Goal: Task Accomplishment & Management: Manage account settings

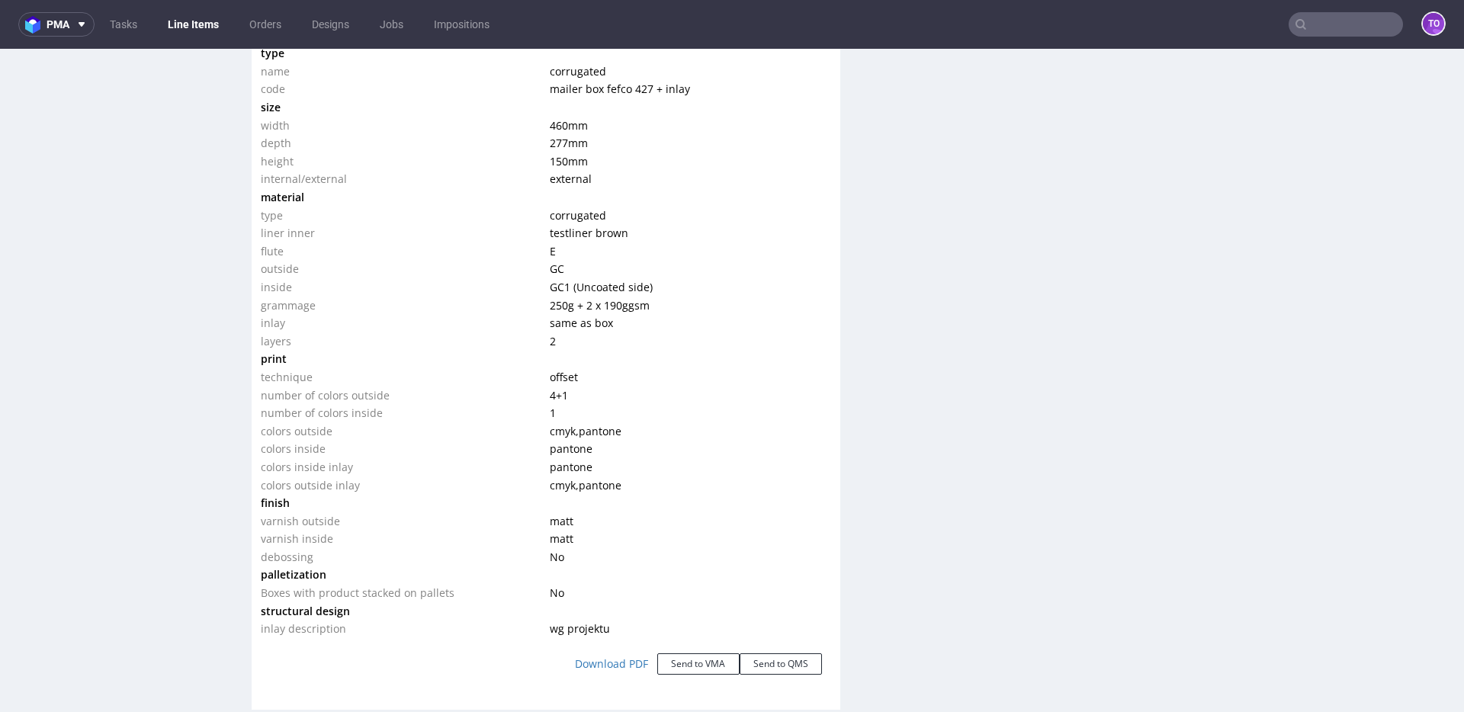
scroll to position [4, 0]
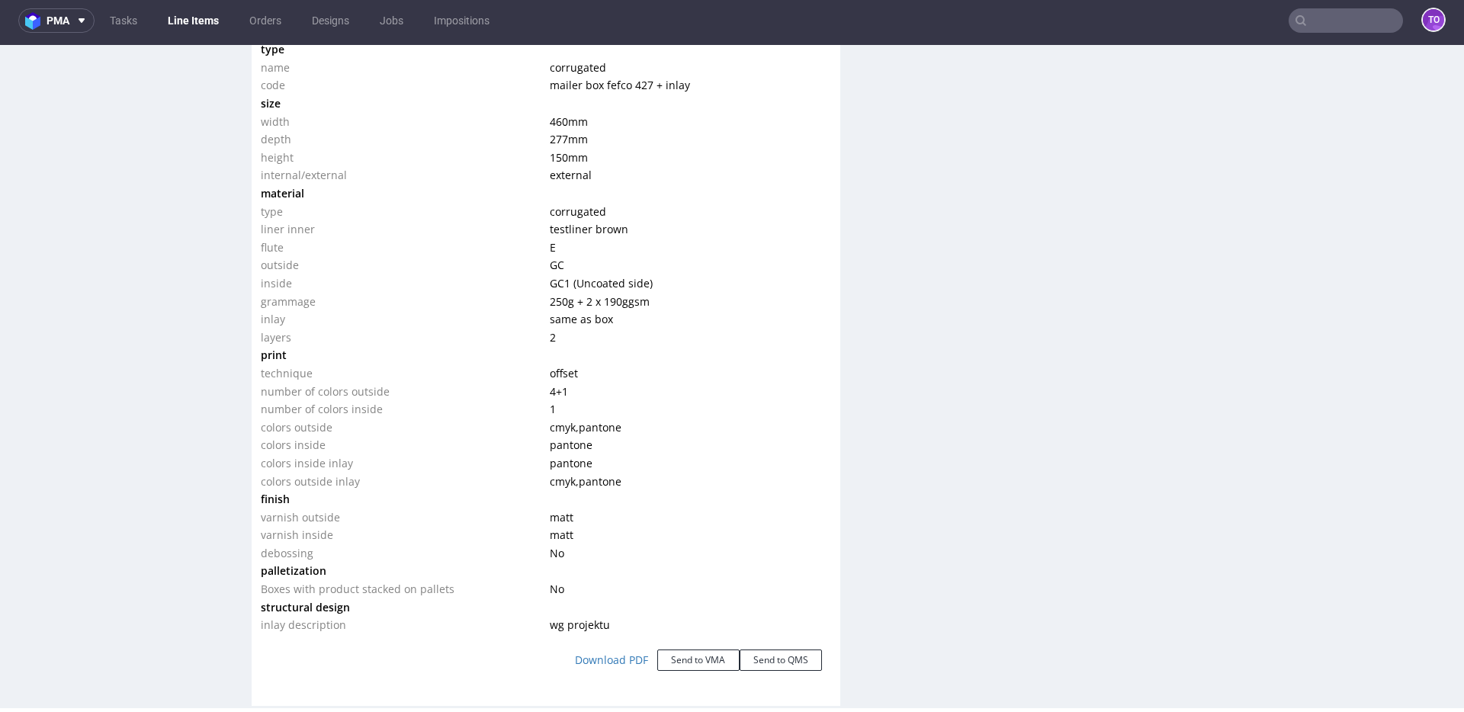
drag, startPoint x: 0, startPoint y: 45, endPoint x: 273, endPoint y: 162, distance: 297.2
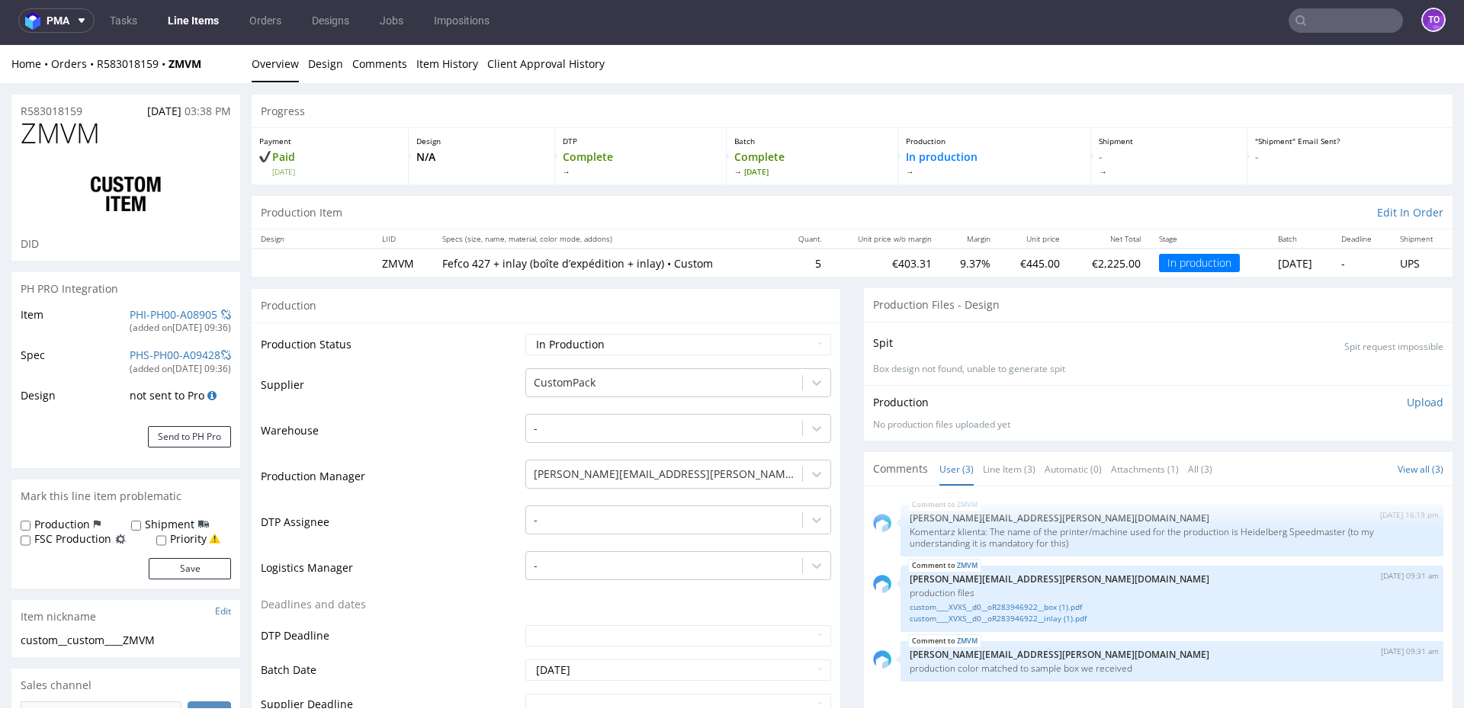
scroll to position [0, 0]
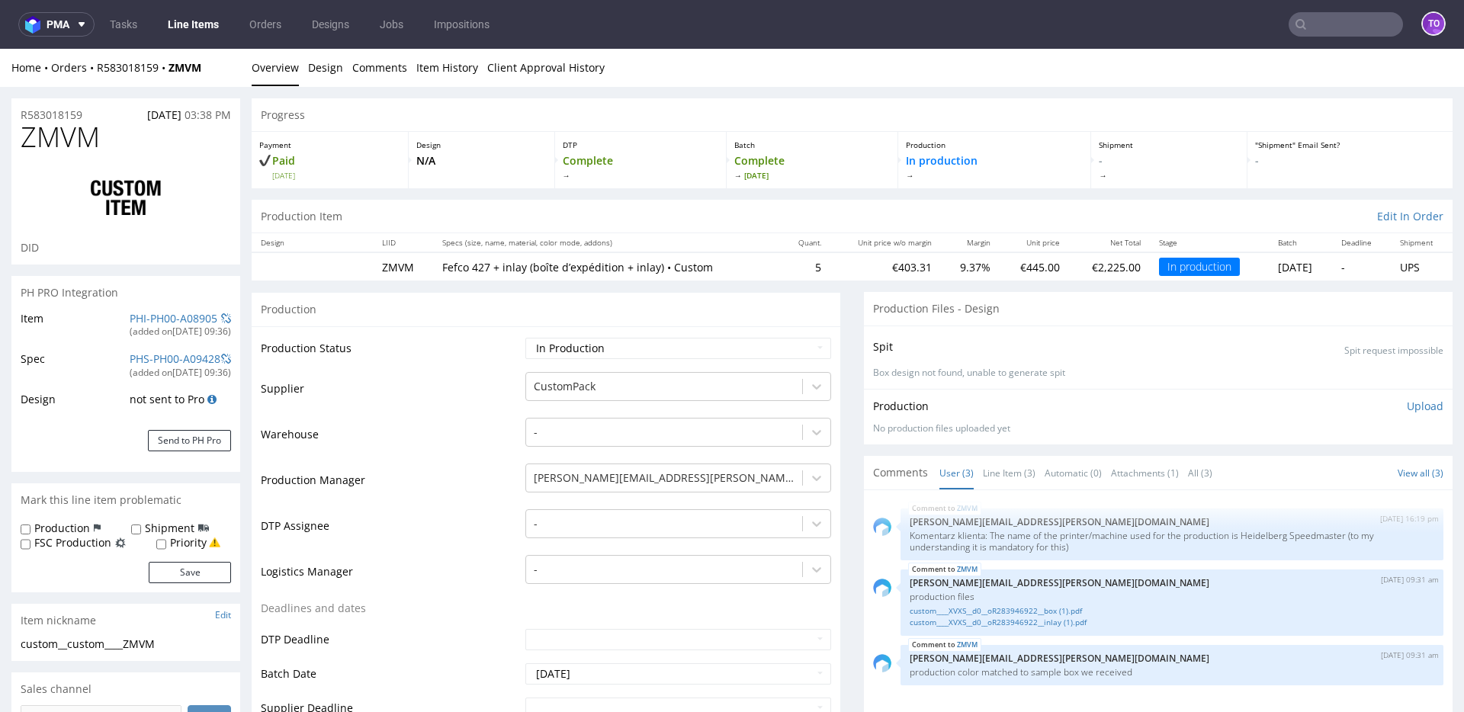
click at [115, 82] on div "Home Orders R583018159 ZMVM Overview Design Comments Item History Client Approv…" at bounding box center [732, 68] width 1464 height 38
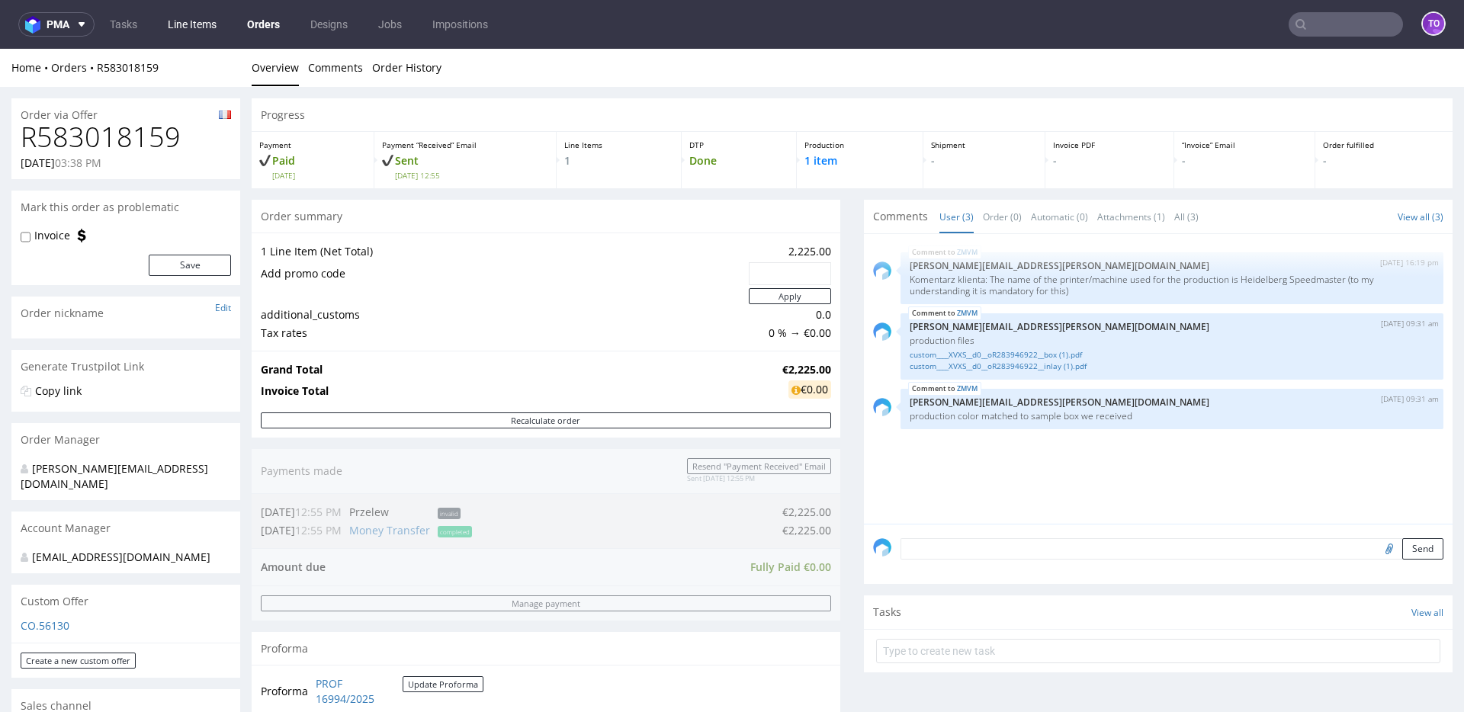
click at [191, 22] on link "Line Items" at bounding box center [192, 24] width 67 height 24
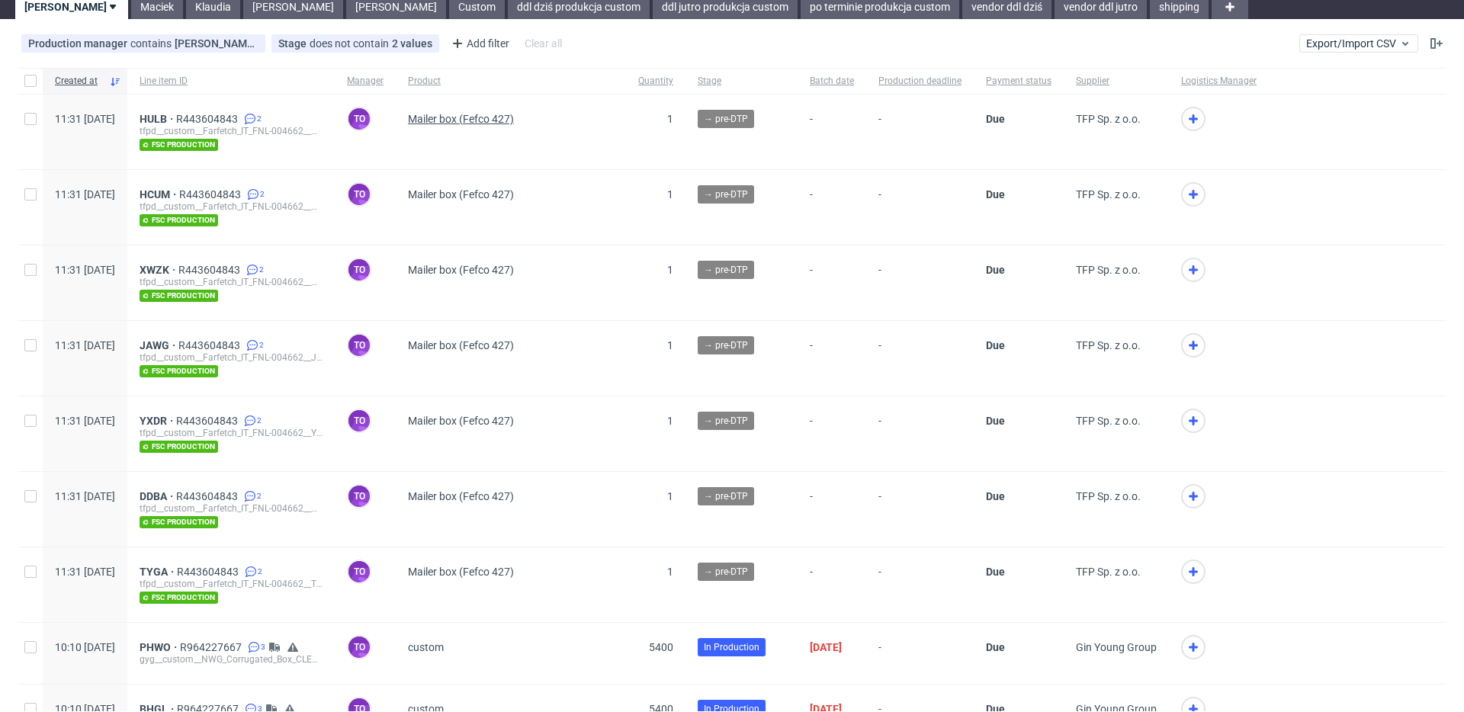
scroll to position [125, 0]
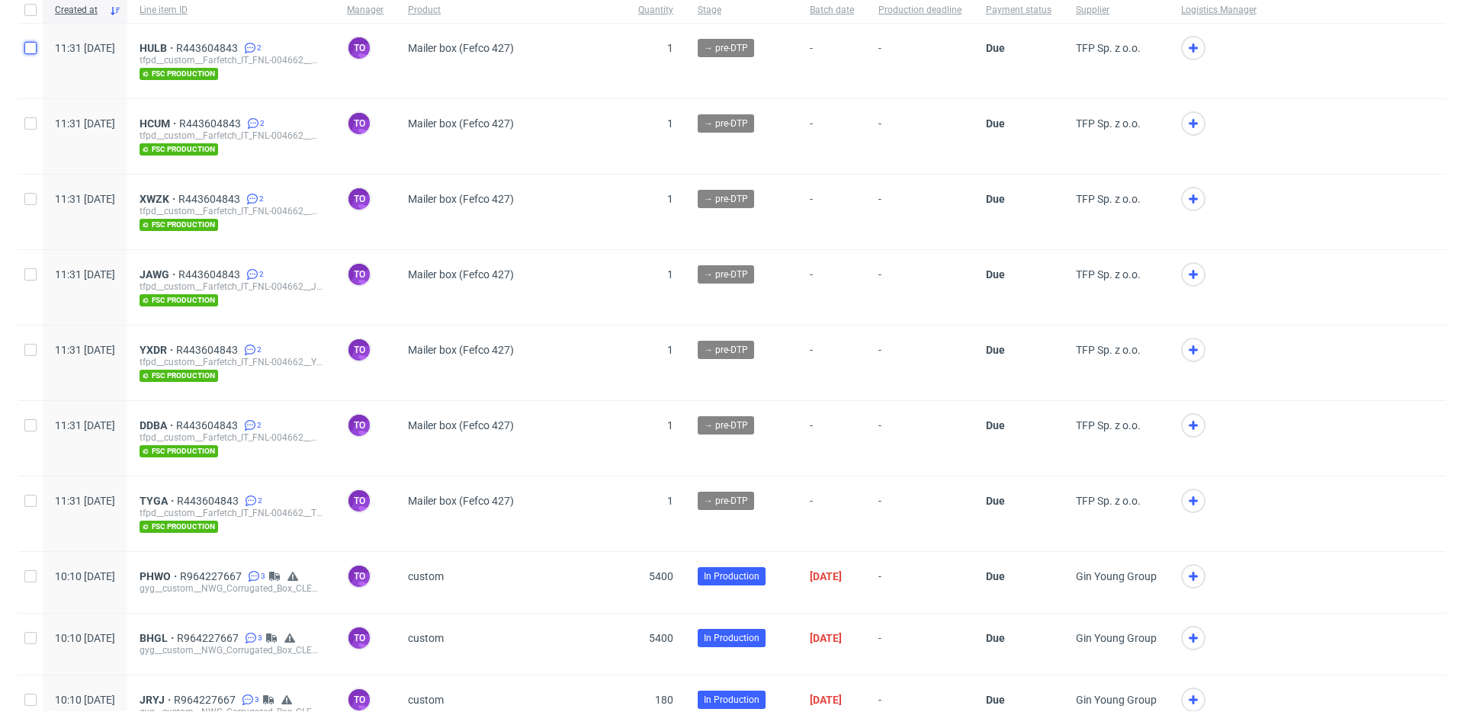
click at [36, 45] on input "checkbox" at bounding box center [30, 48] width 12 height 12
checkbox input "true"
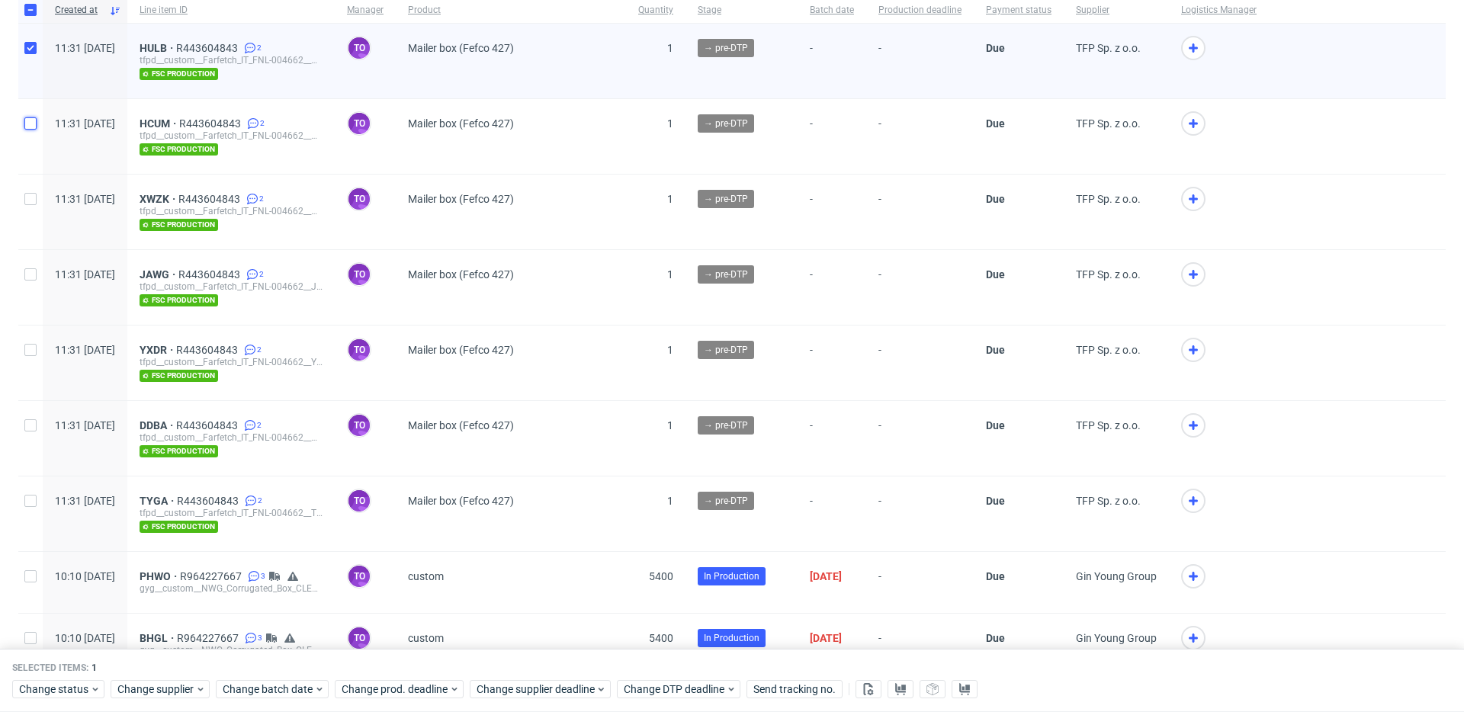
click at [34, 120] on input "checkbox" at bounding box center [30, 123] width 12 height 12
checkbox input "true"
click at [31, 197] on input "checkbox" at bounding box center [30, 199] width 12 height 12
checkbox input "true"
click at [34, 274] on input "checkbox" at bounding box center [30, 274] width 12 height 12
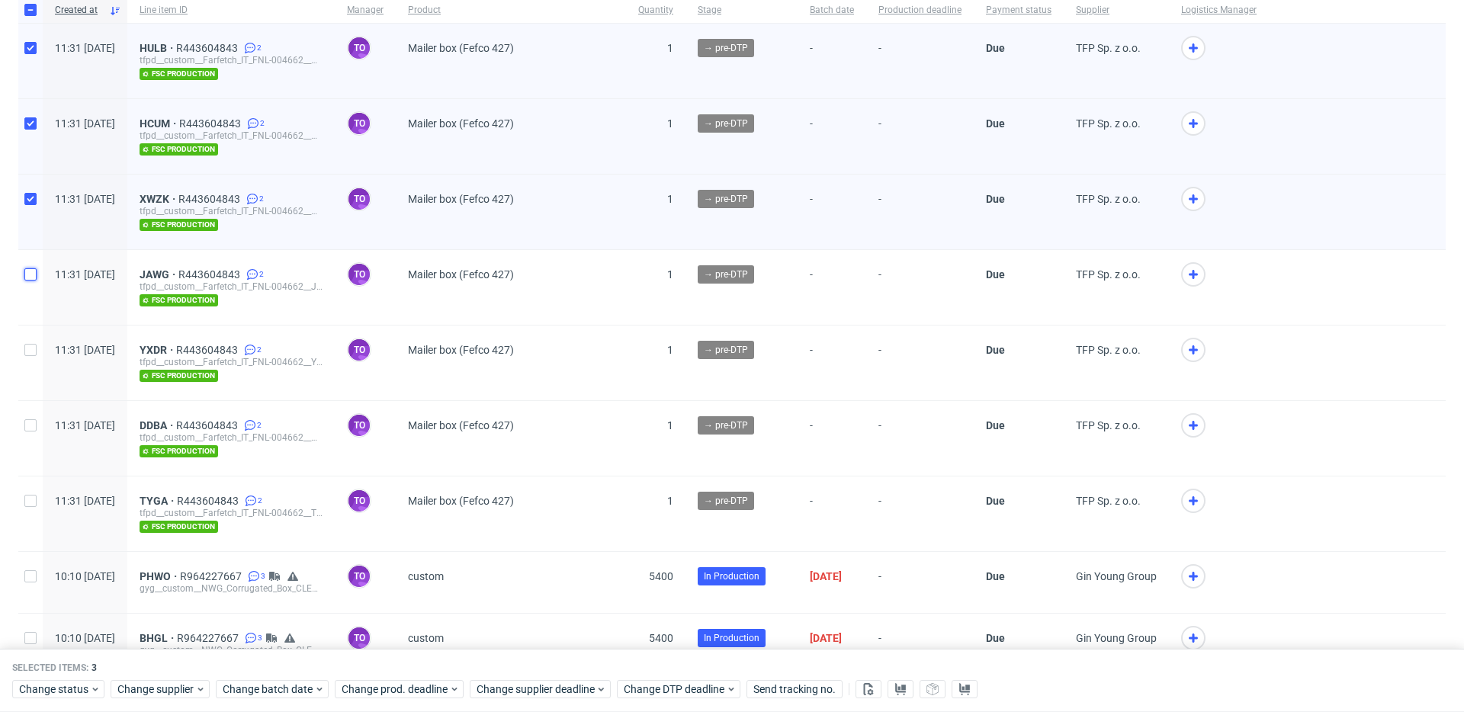
checkbox input "true"
click at [32, 349] on input "checkbox" at bounding box center [30, 350] width 12 height 12
checkbox input "true"
click at [27, 425] on input "checkbox" at bounding box center [30, 425] width 12 height 12
checkbox input "true"
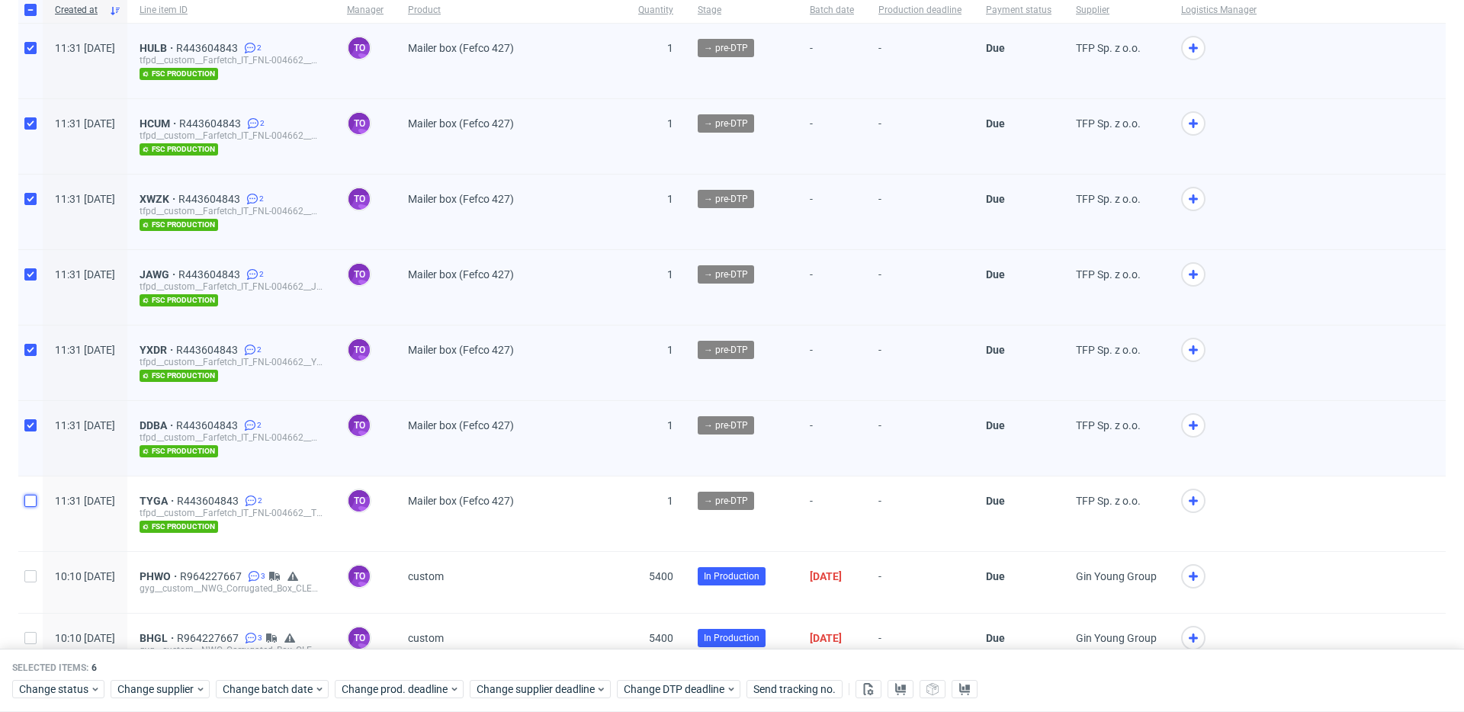
click at [31, 496] on input "checkbox" at bounding box center [30, 501] width 12 height 12
checkbox input "true"
click at [85, 692] on span "Change status" at bounding box center [54, 689] width 71 height 15
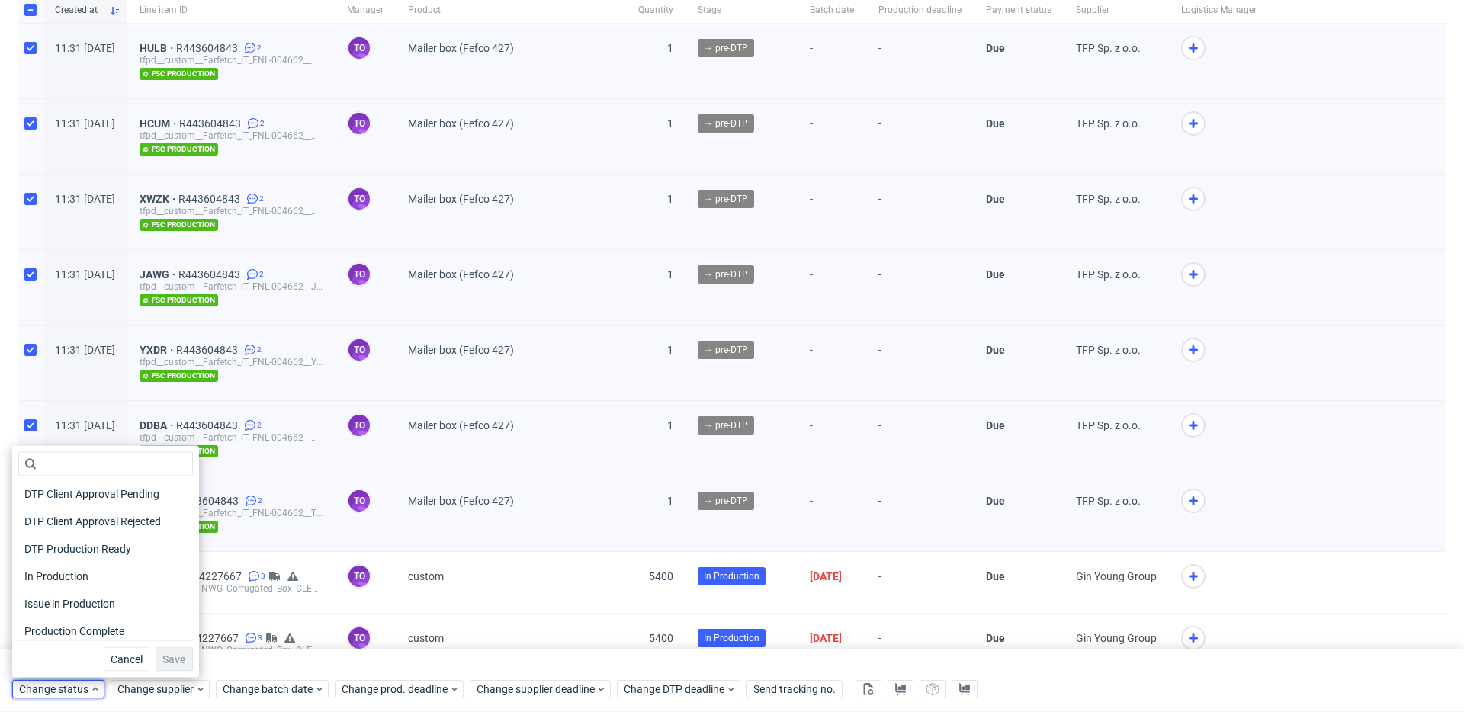
scroll to position [145, 0]
click at [96, 573] on div "In Production" at bounding box center [105, 570] width 175 height 21
click at [165, 657] on span "Save" at bounding box center [174, 659] width 24 height 11
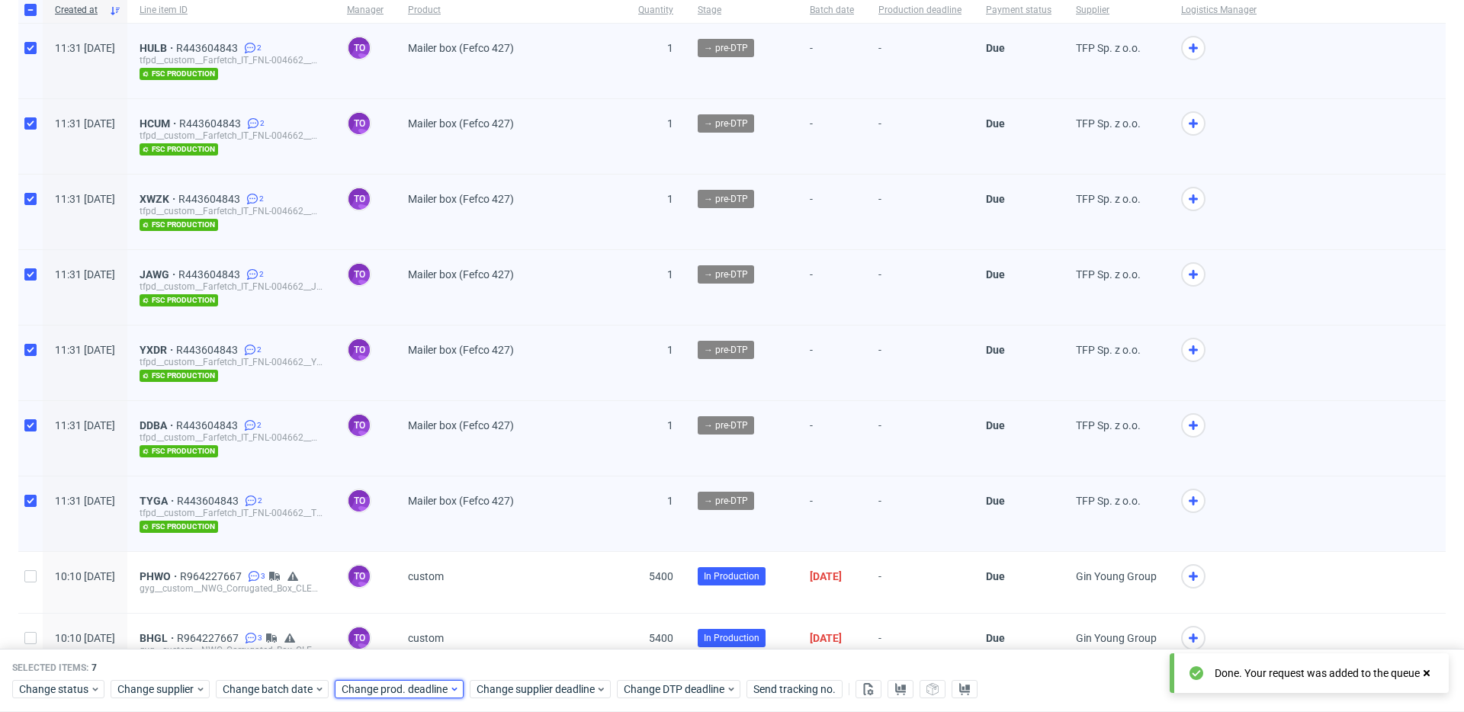
click at [429, 692] on span "Change prod. deadline" at bounding box center [396, 689] width 108 height 15
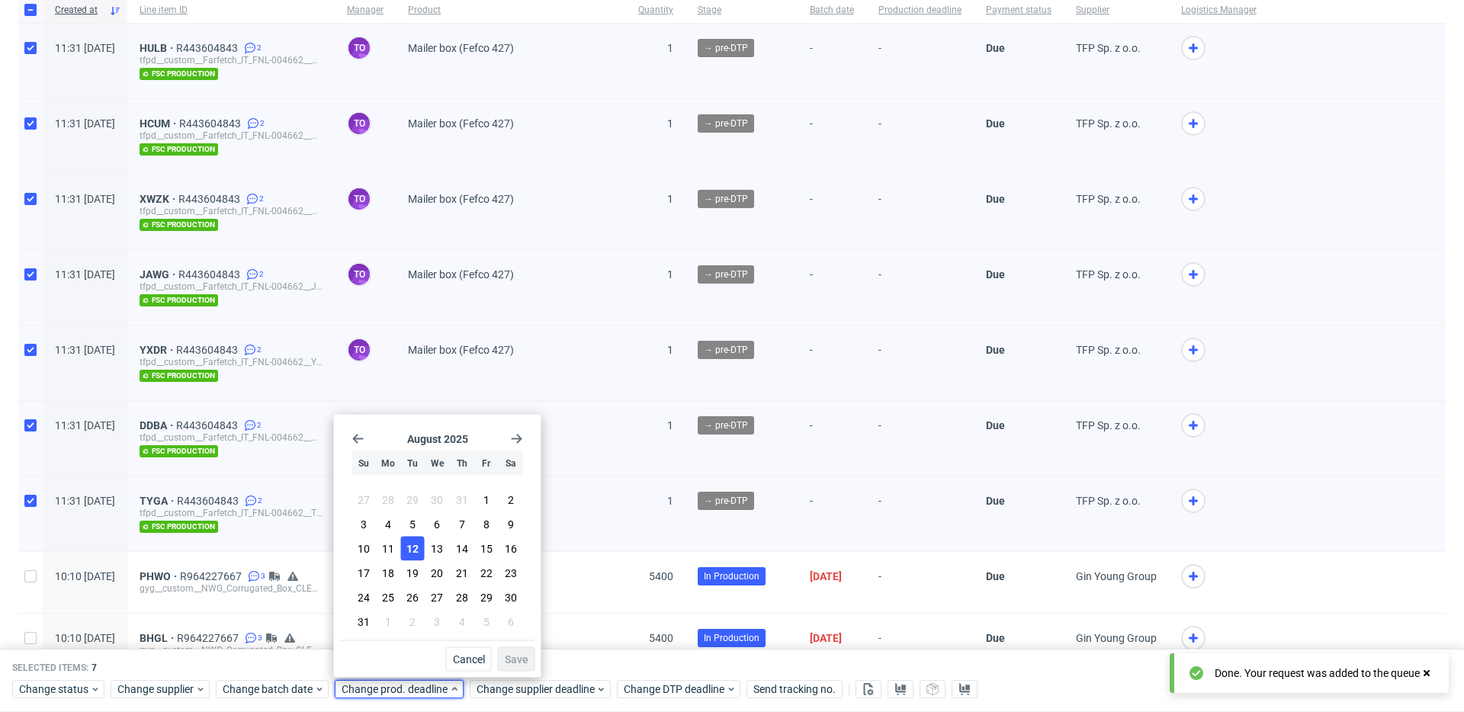
click at [409, 543] on span "12" at bounding box center [412, 548] width 12 height 15
click at [515, 662] on span "Save" at bounding box center [517, 659] width 24 height 11
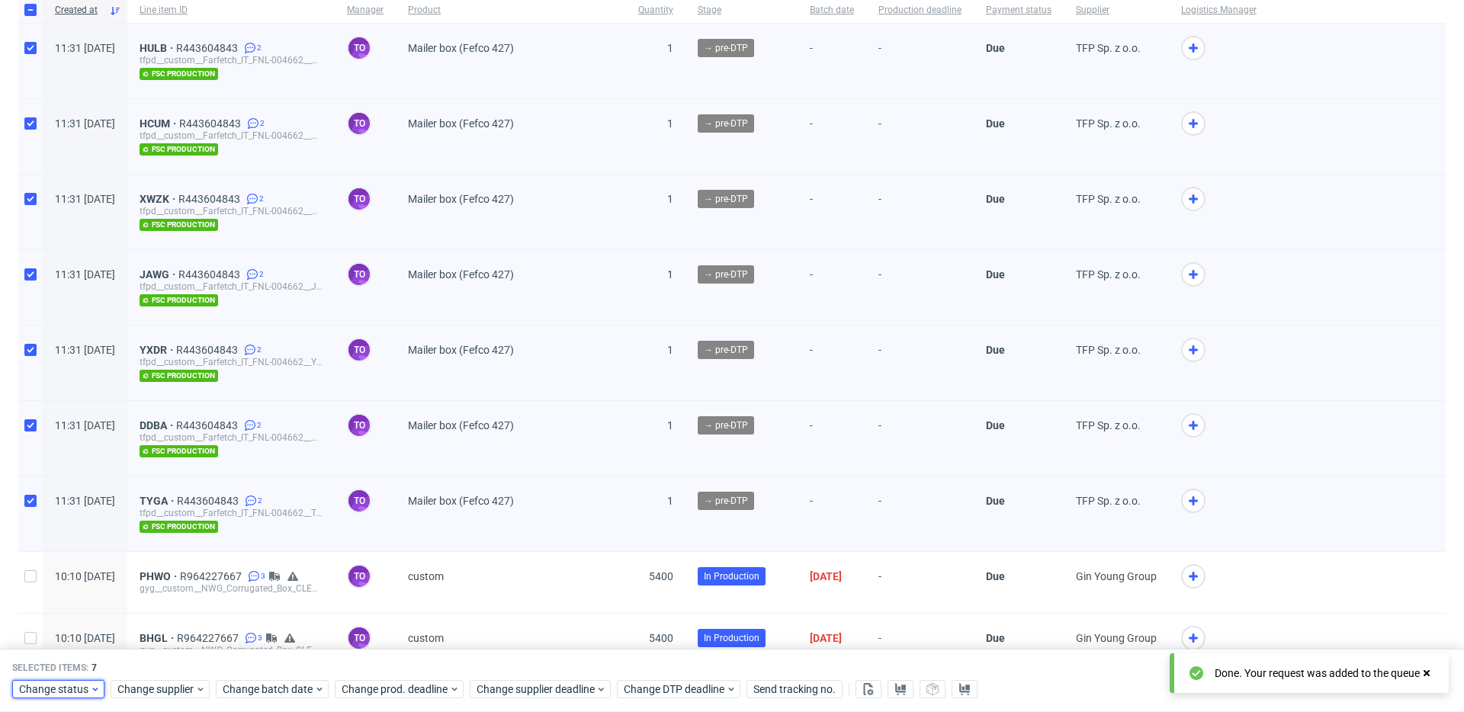
click at [68, 694] on span "Change status" at bounding box center [54, 689] width 71 height 15
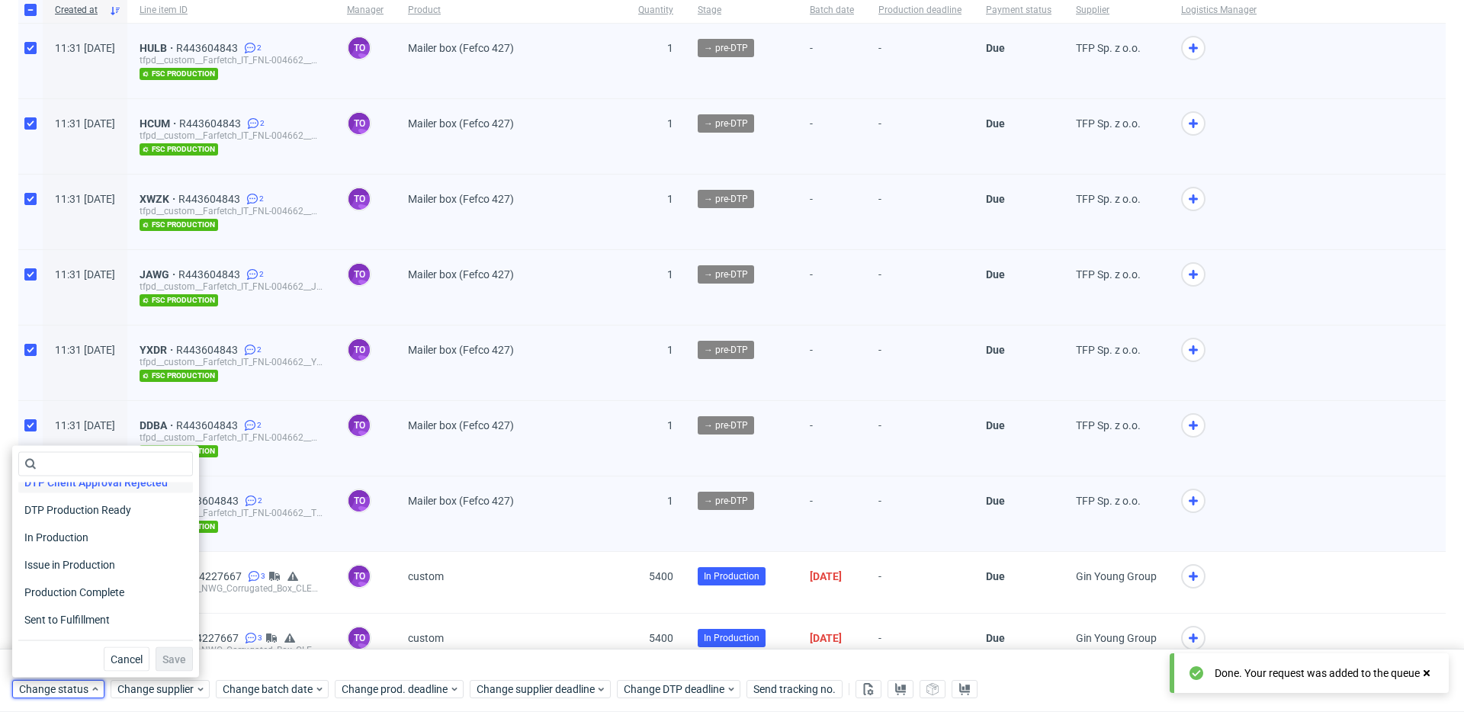
scroll to position [199, 0]
click at [100, 563] on span "Production Complete" at bounding box center [75, 571] width 115 height 21
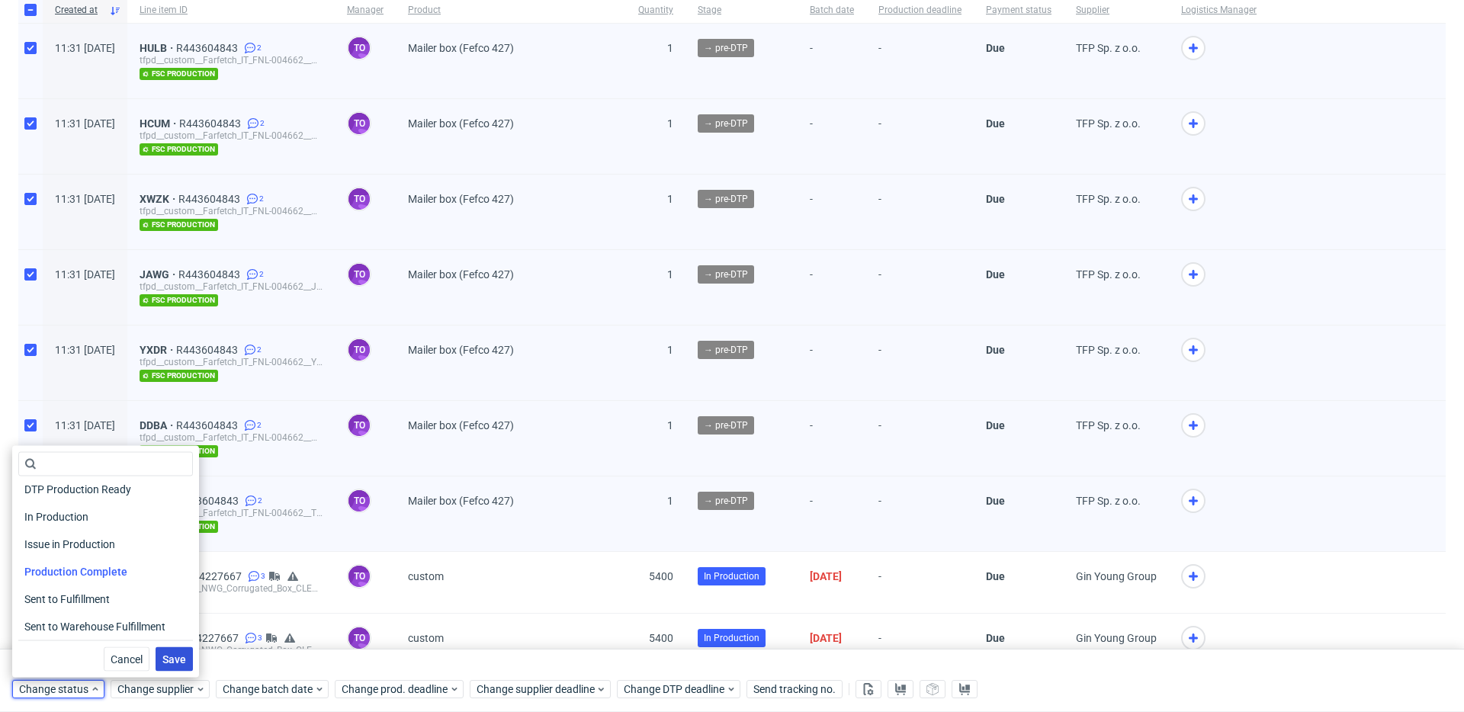
click at [168, 662] on span "Save" at bounding box center [174, 659] width 24 height 11
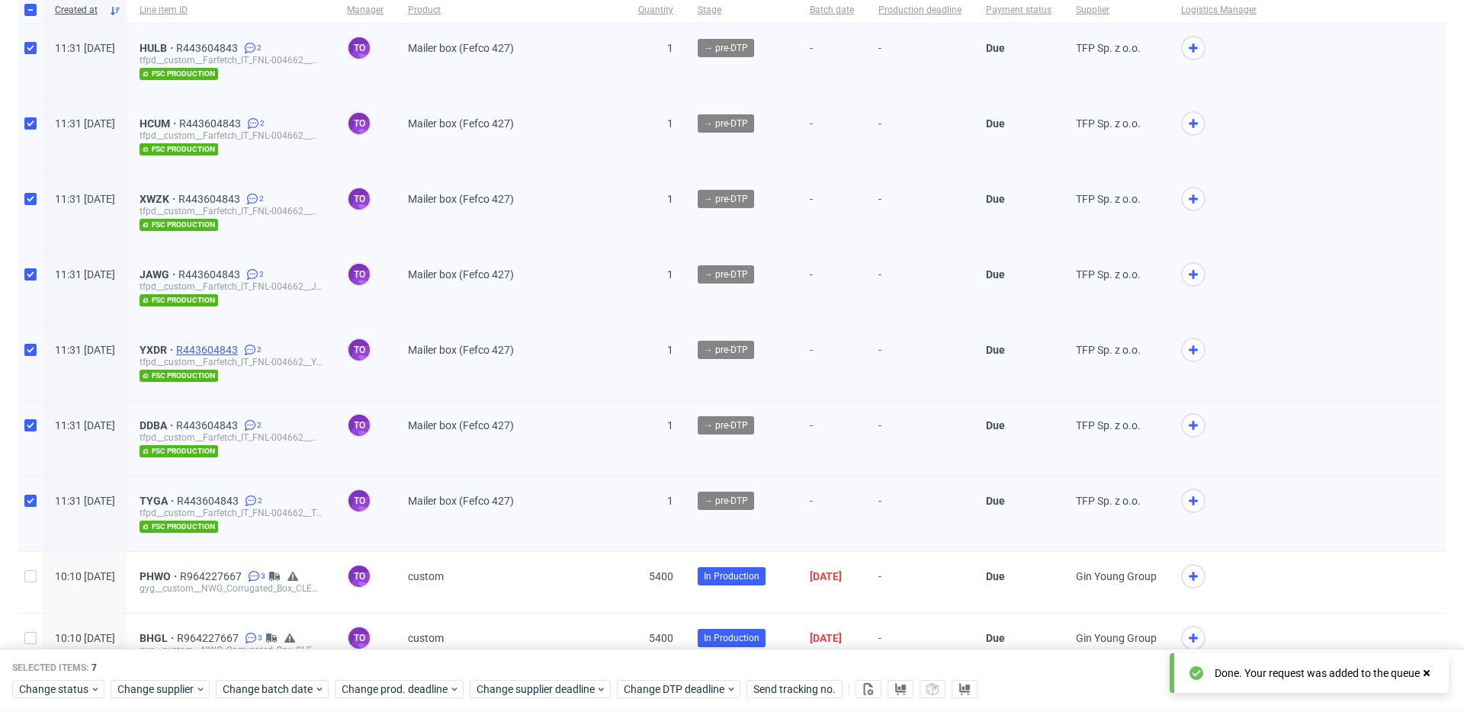
click at [241, 348] on span "R443604843" at bounding box center [208, 350] width 65 height 12
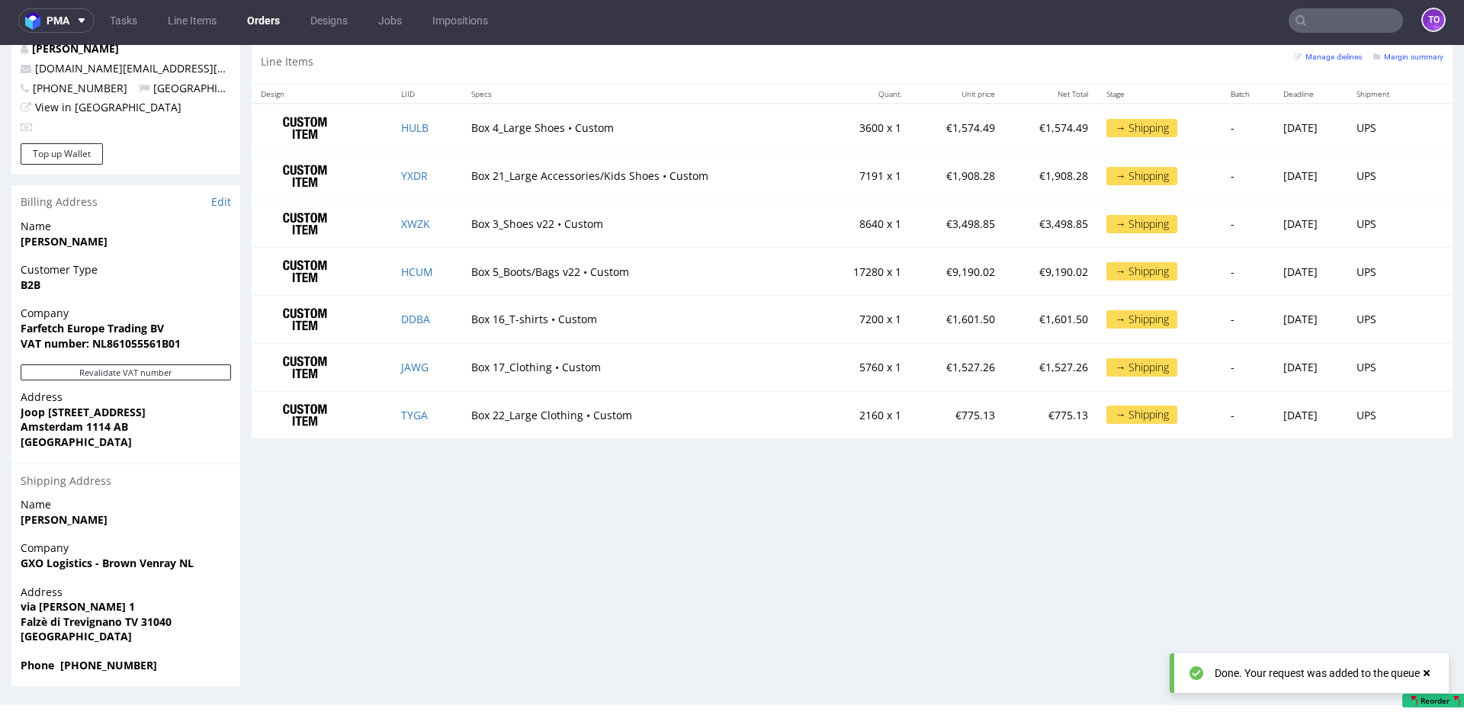
scroll to position [467, 0]
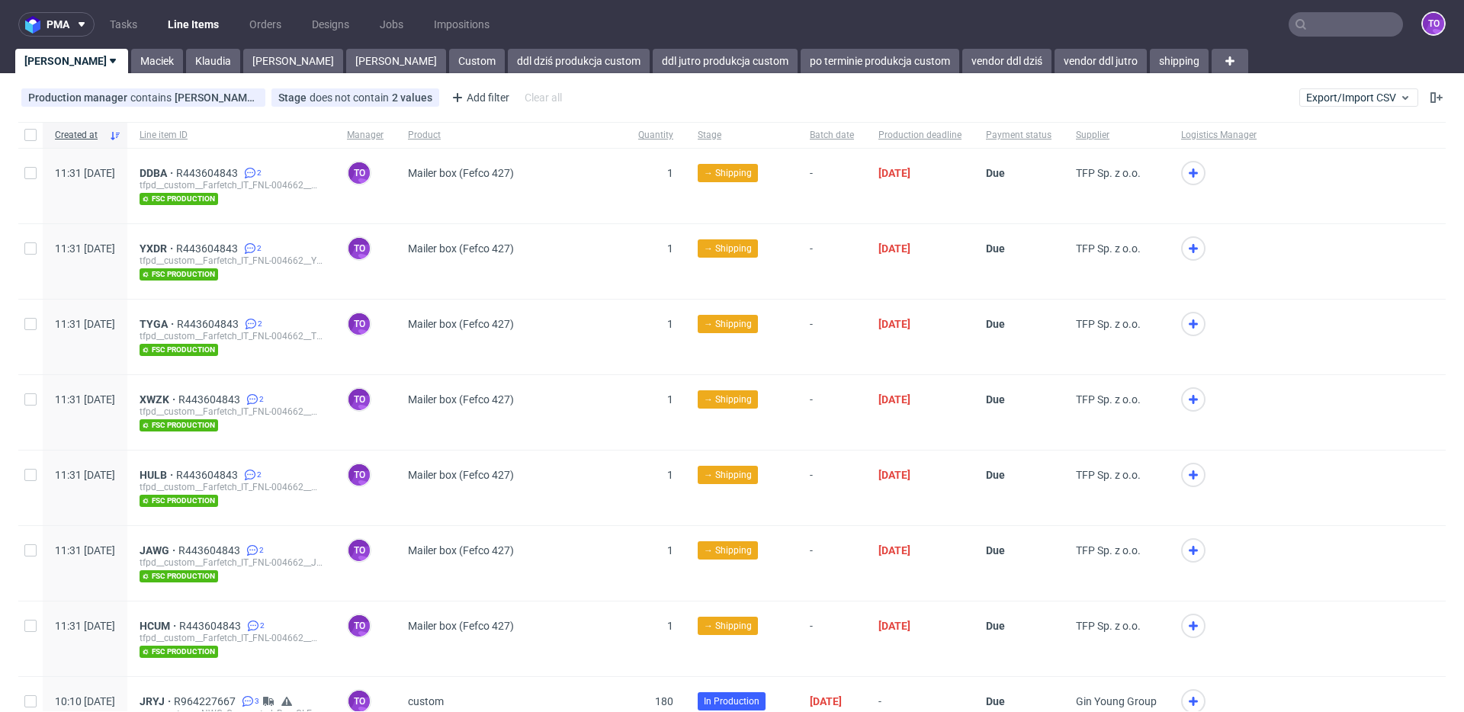
scroll to position [483, 0]
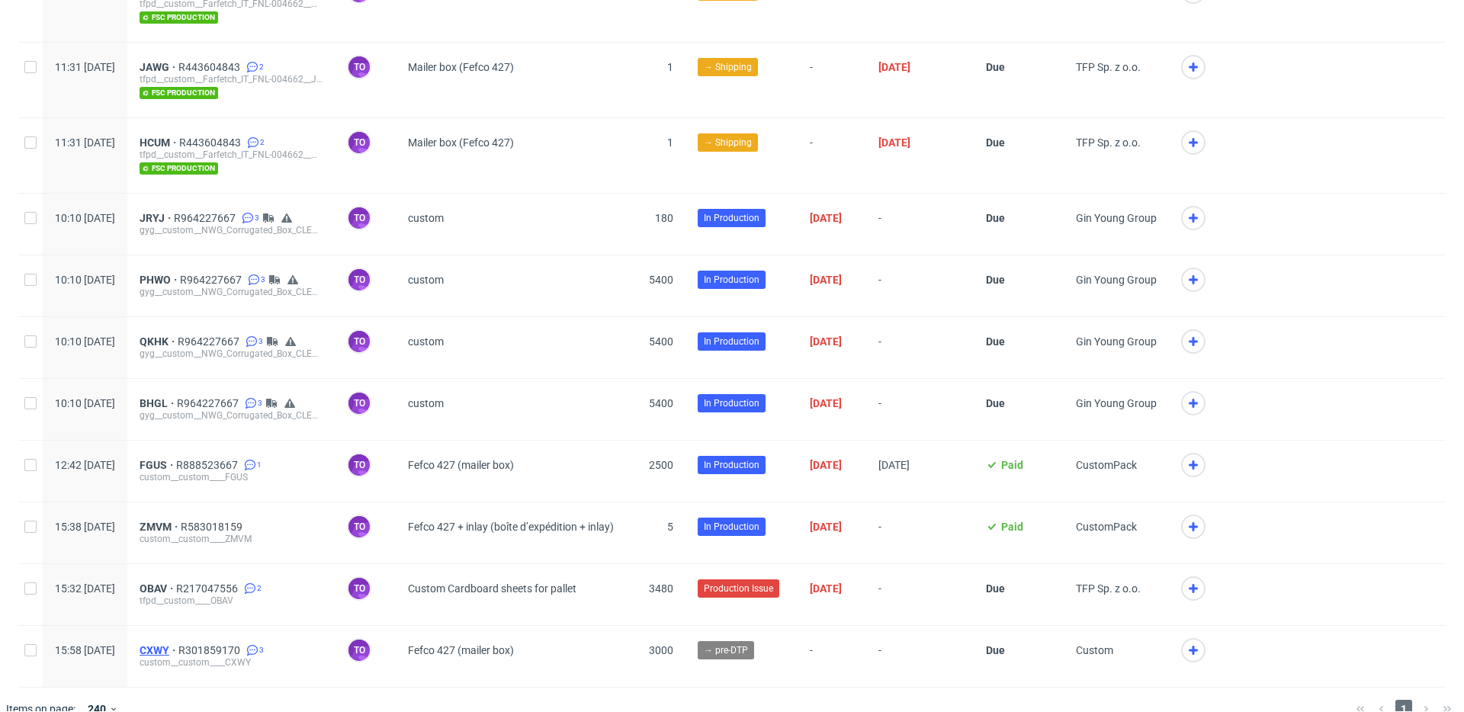
click at [178, 648] on span "CXWY" at bounding box center [159, 650] width 39 height 12
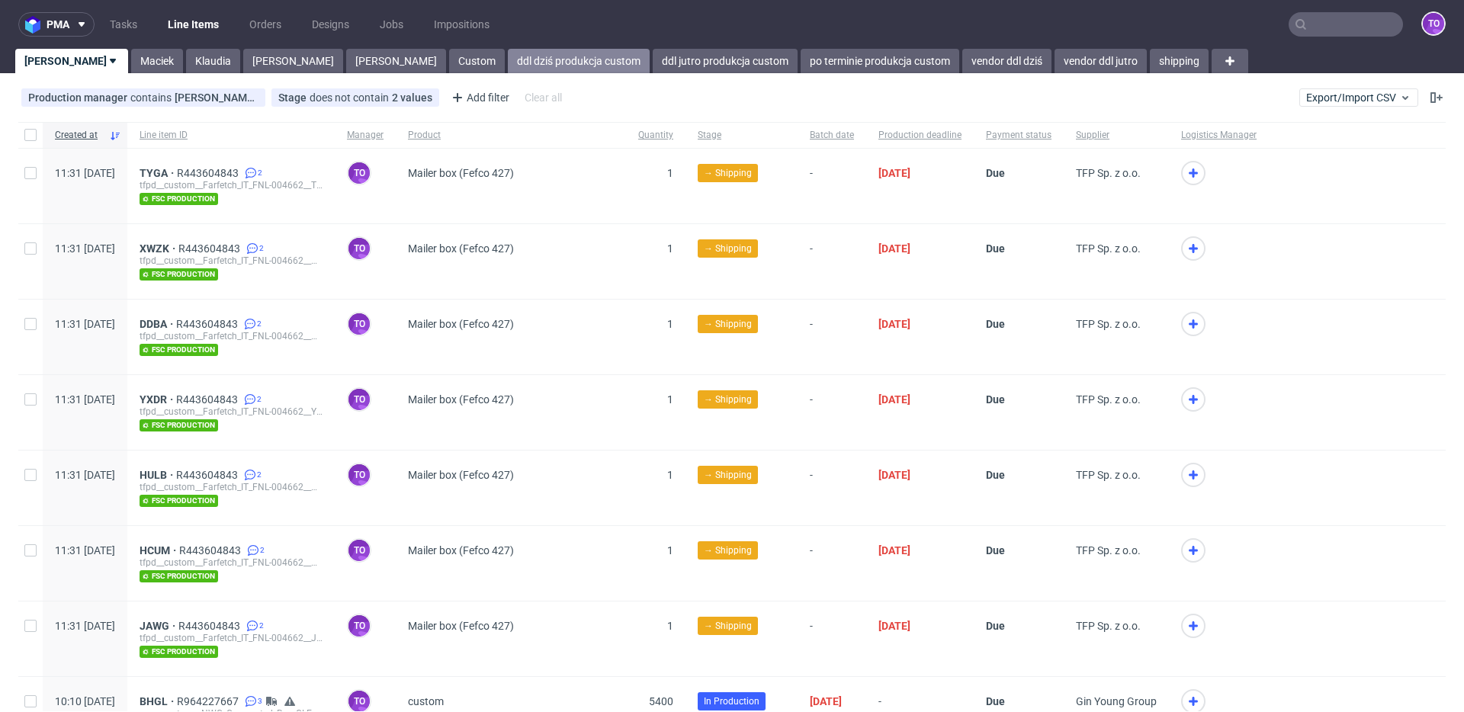
click at [508, 62] on link "ddl dziś produkcja custom" at bounding box center [579, 61] width 142 height 24
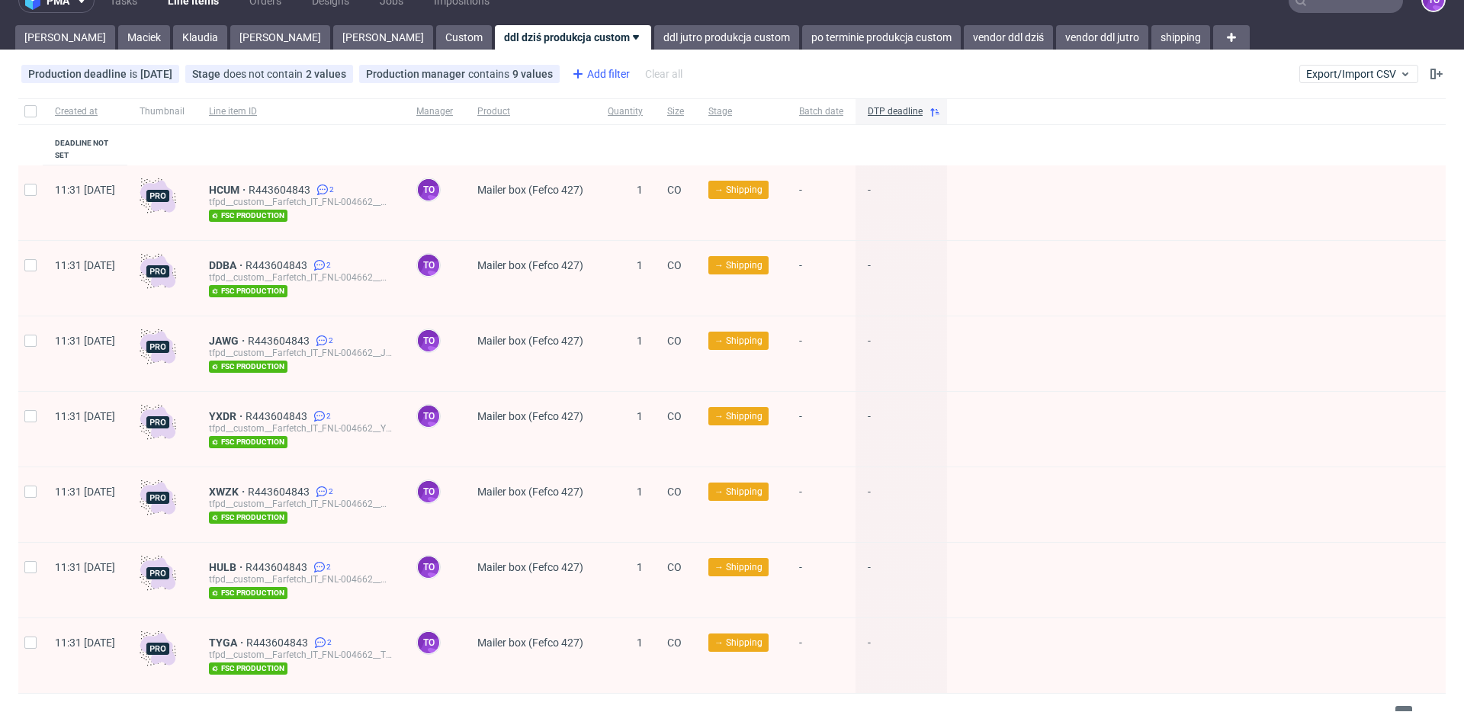
scroll to position [40, 0]
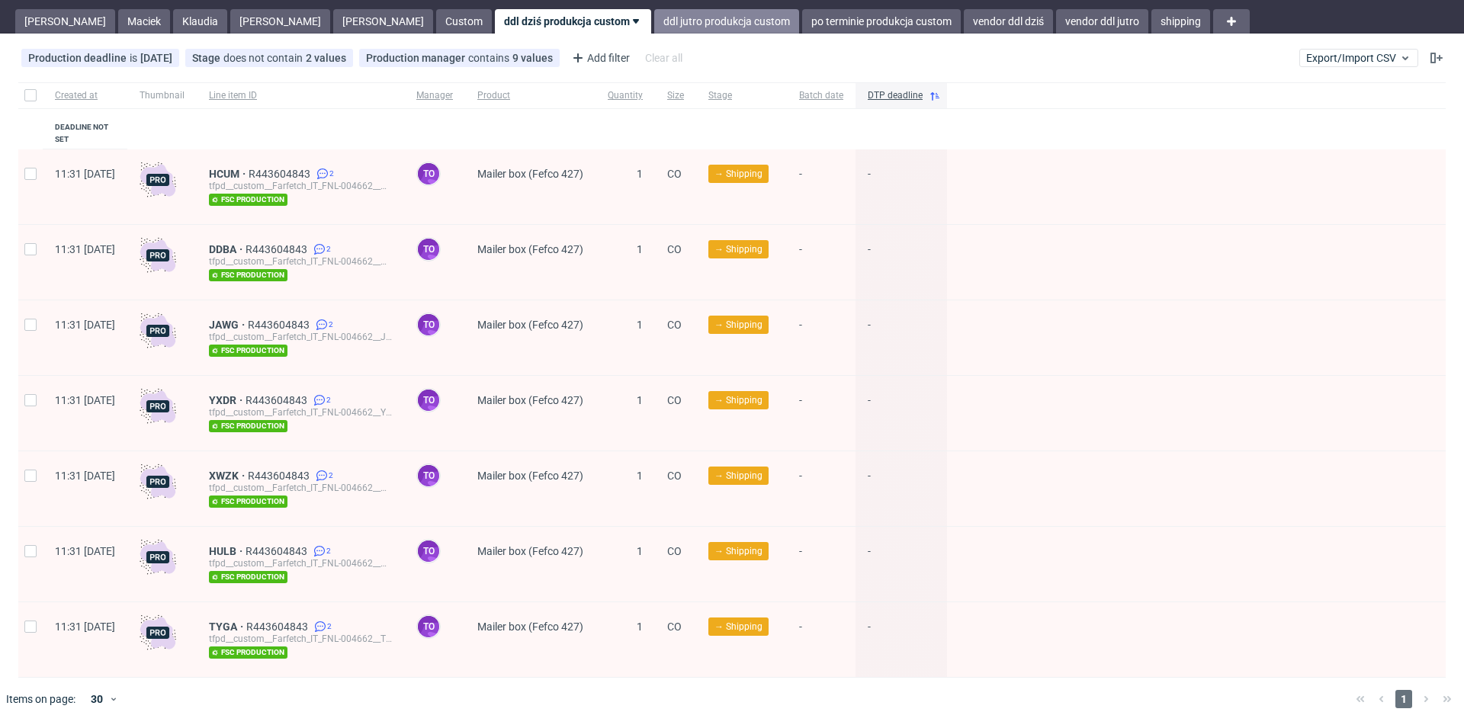
click at [654, 28] on link "ddl jutro produkcja custom" at bounding box center [726, 21] width 145 height 24
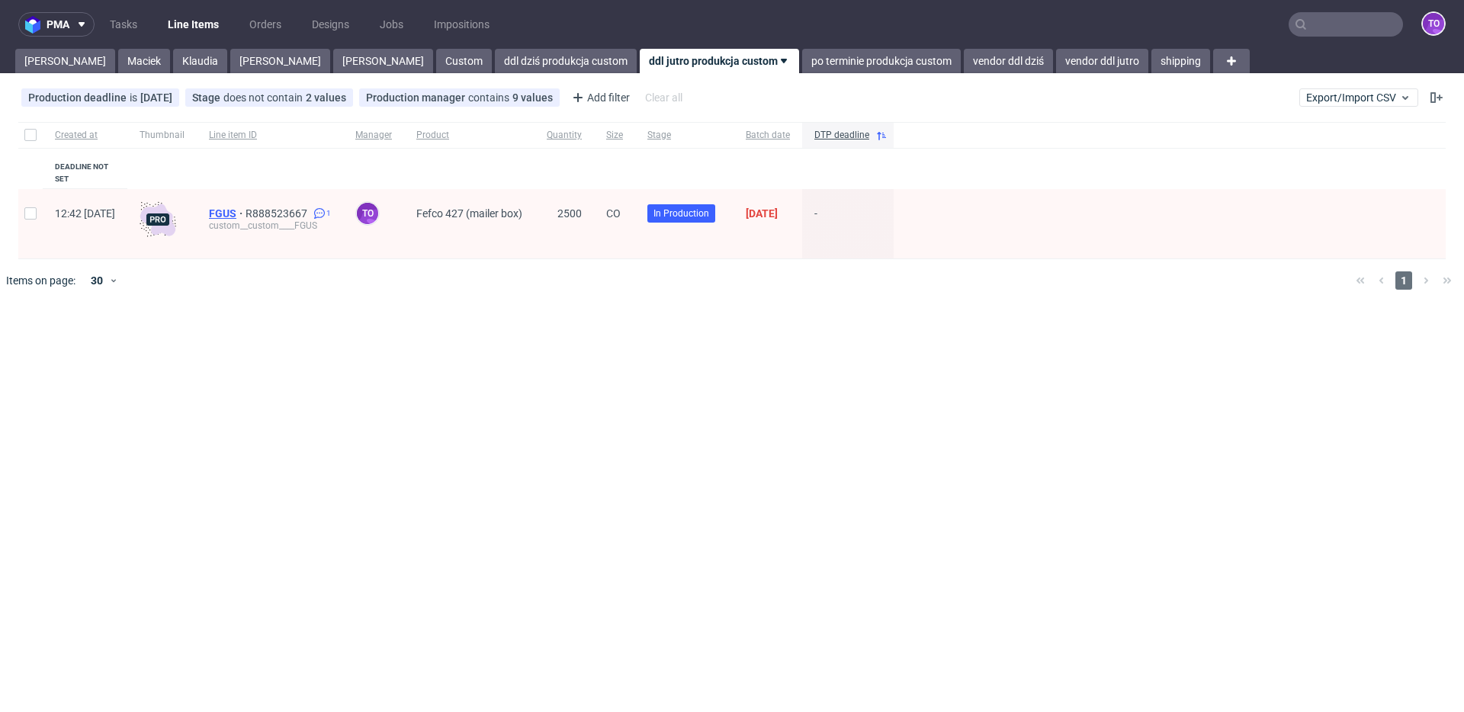
click at [246, 207] on span "FGUS" at bounding box center [227, 213] width 37 height 12
